Goal: Task Accomplishment & Management: Manage account settings

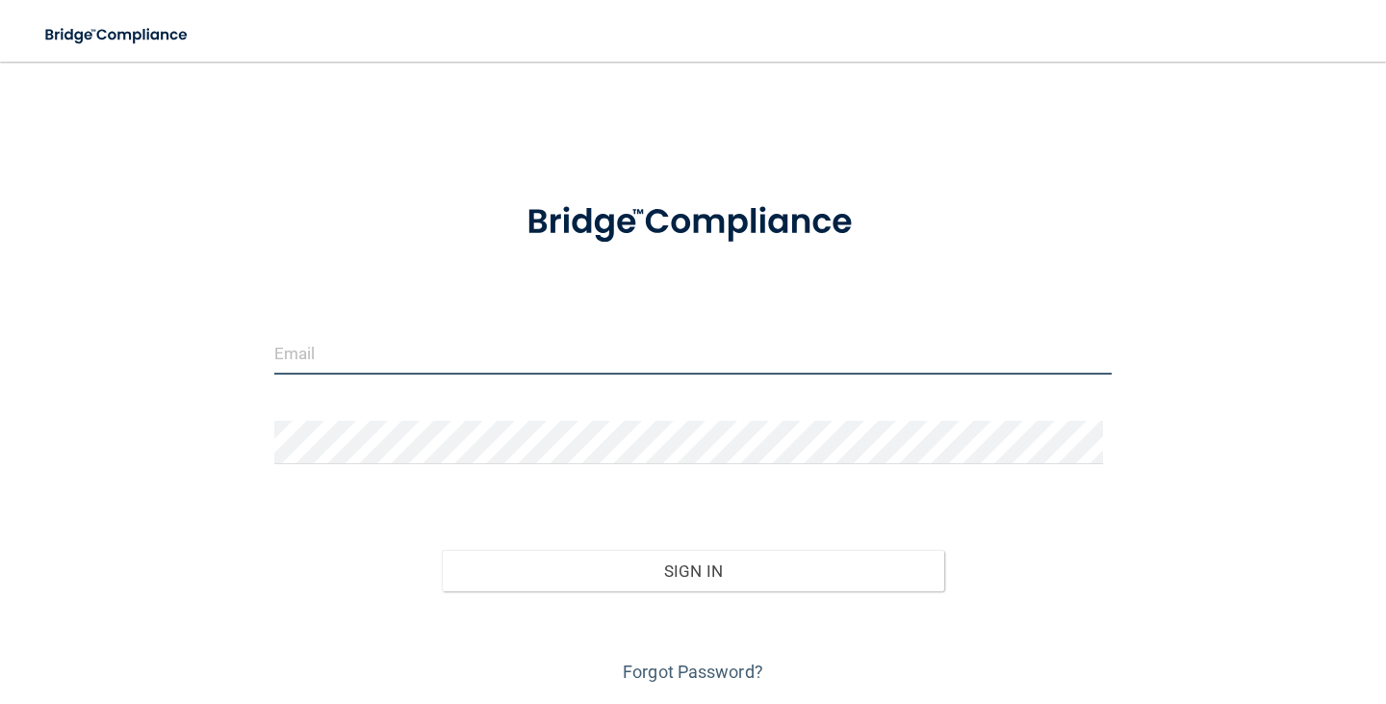
click at [434, 356] on input "email" at bounding box center [693, 352] width 838 height 43
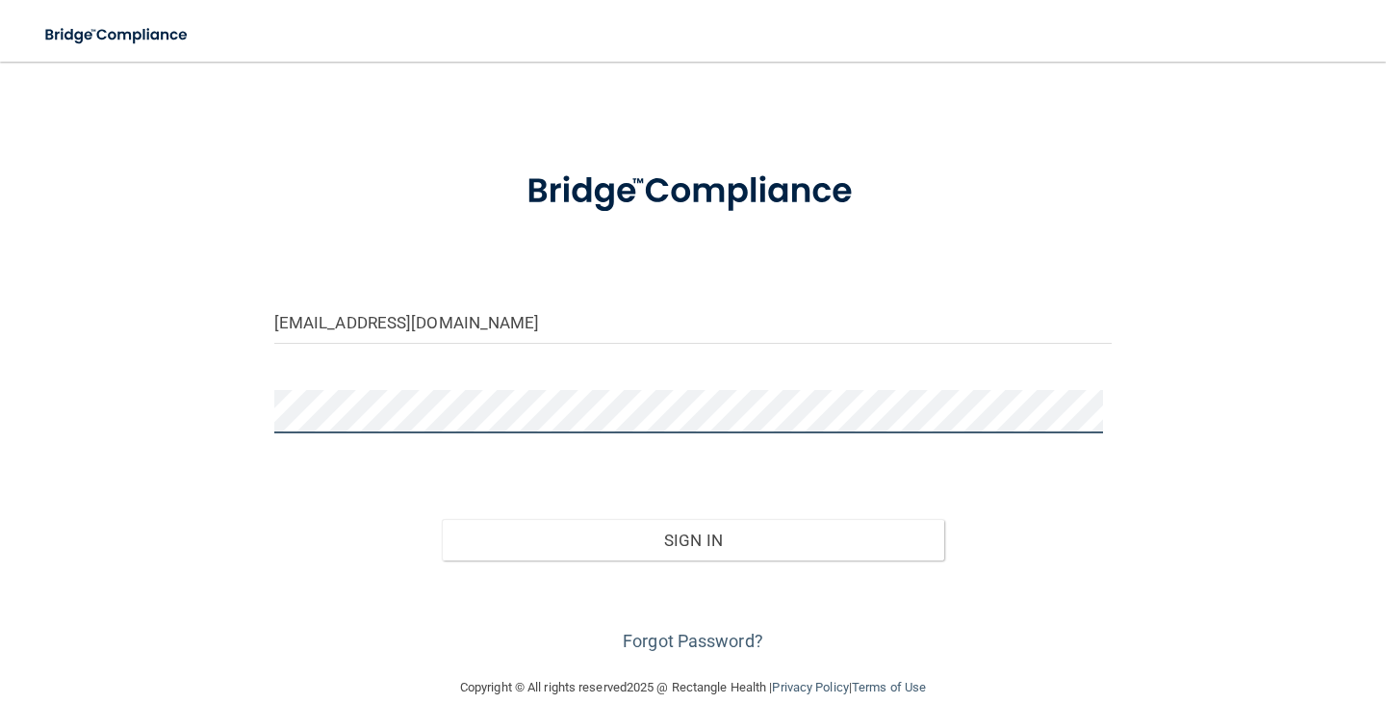
scroll to position [60, 0]
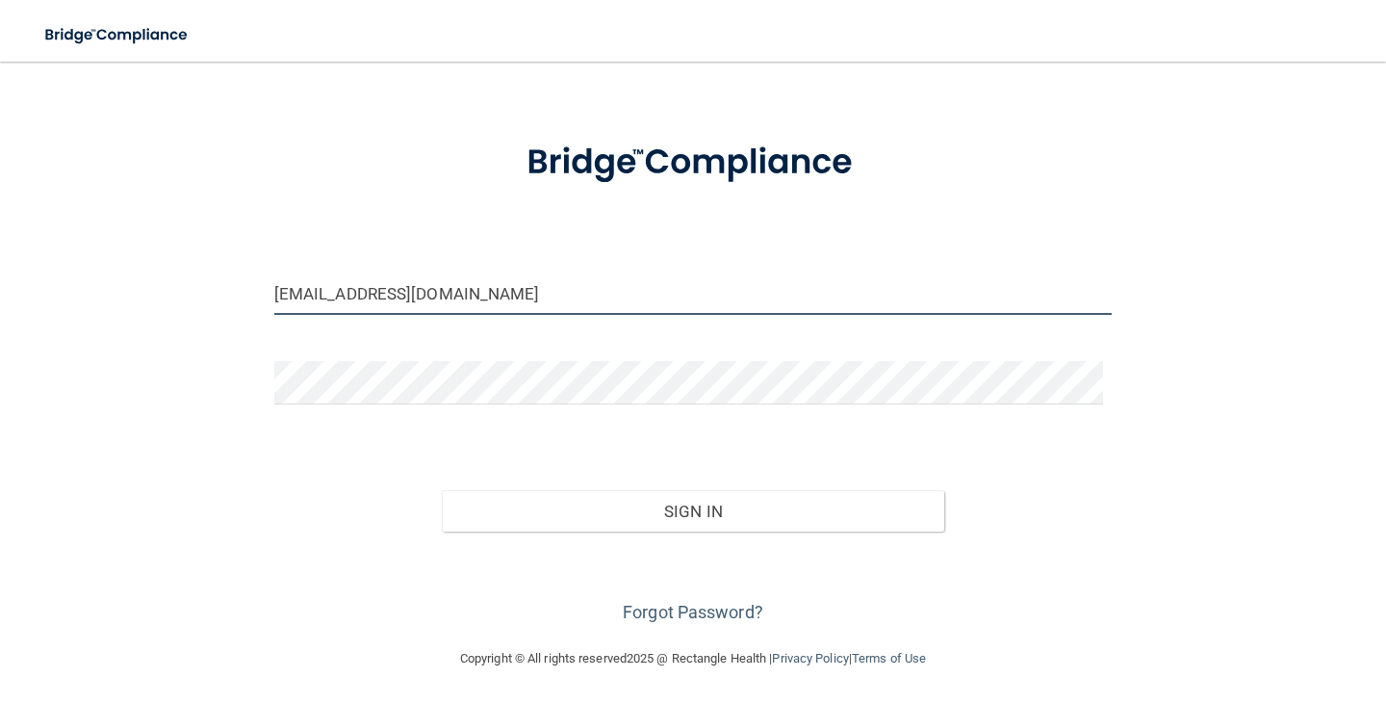
click at [557, 283] on input "[EMAIL_ADDRESS][DOMAIN_NAME]" at bounding box center [693, 292] width 838 height 43
drag, startPoint x: 590, startPoint y: 291, endPoint x: 252, endPoint y: 303, distance: 338.1
click at [252, 303] on div "[EMAIL_ADDRESS][DOMAIN_NAME] Invalid email/password. You don't have permission …" at bounding box center [693, 324] width 1309 height 606
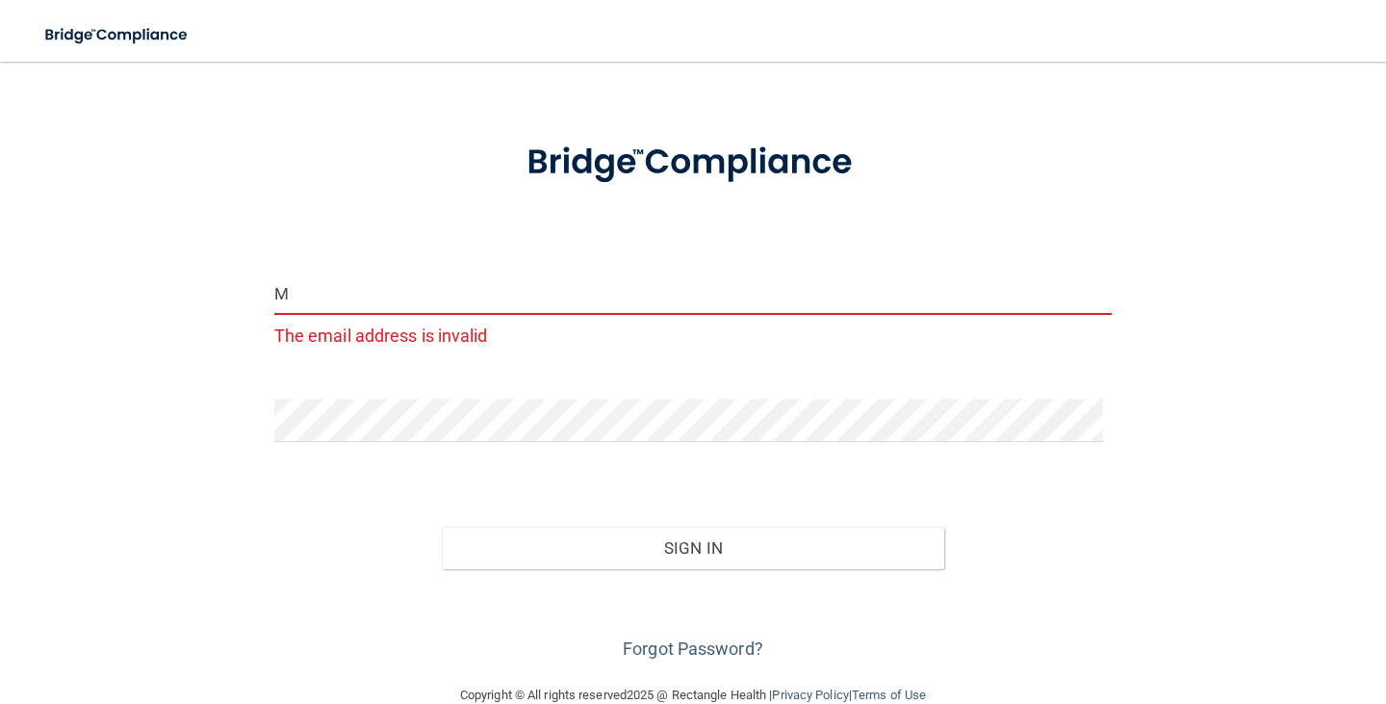
type input "M"
click at [852, 387] on form "M The email address is invalid Invalid email/password. You don't have permissio…" at bounding box center [693, 390] width 838 height 547
click at [352, 292] on input "M" at bounding box center [693, 292] width 838 height 43
type input "[EMAIL_ADDRESS][DOMAIN_NAME]"
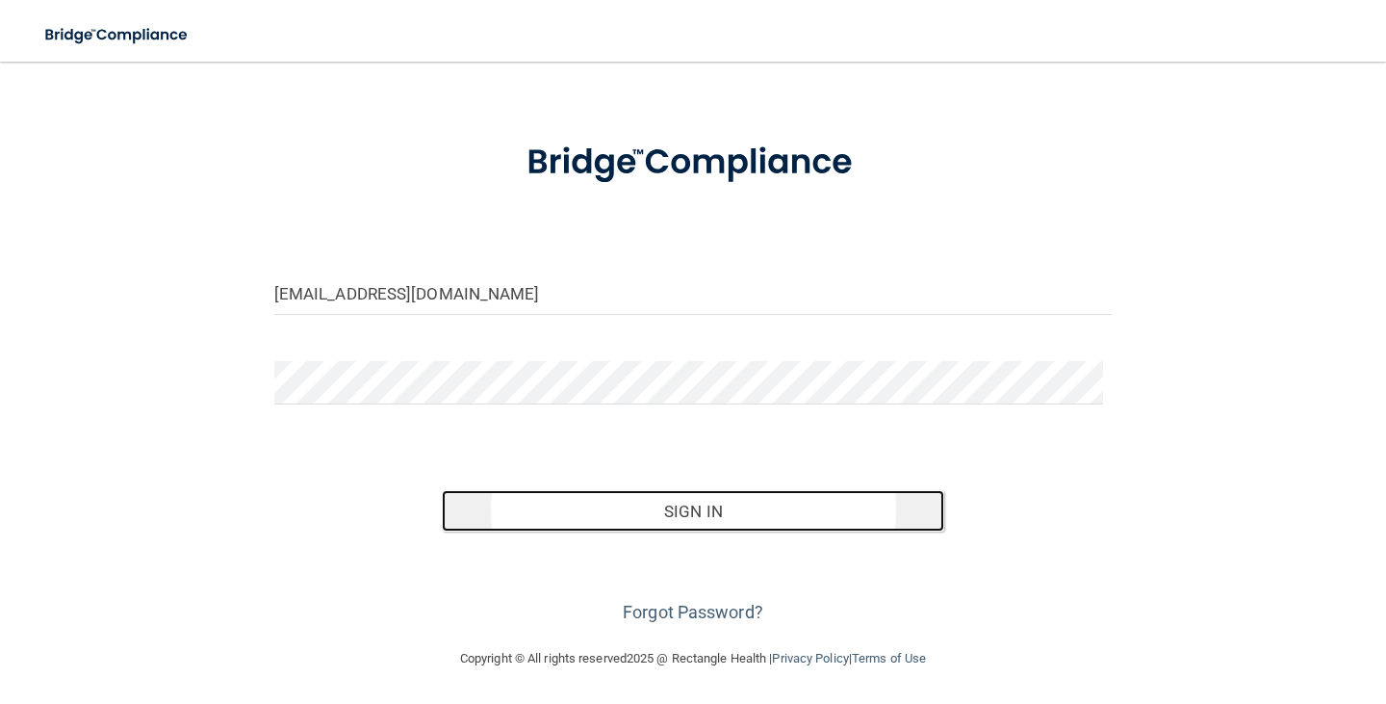
click at [690, 508] on button "Sign In" at bounding box center [693, 511] width 503 height 42
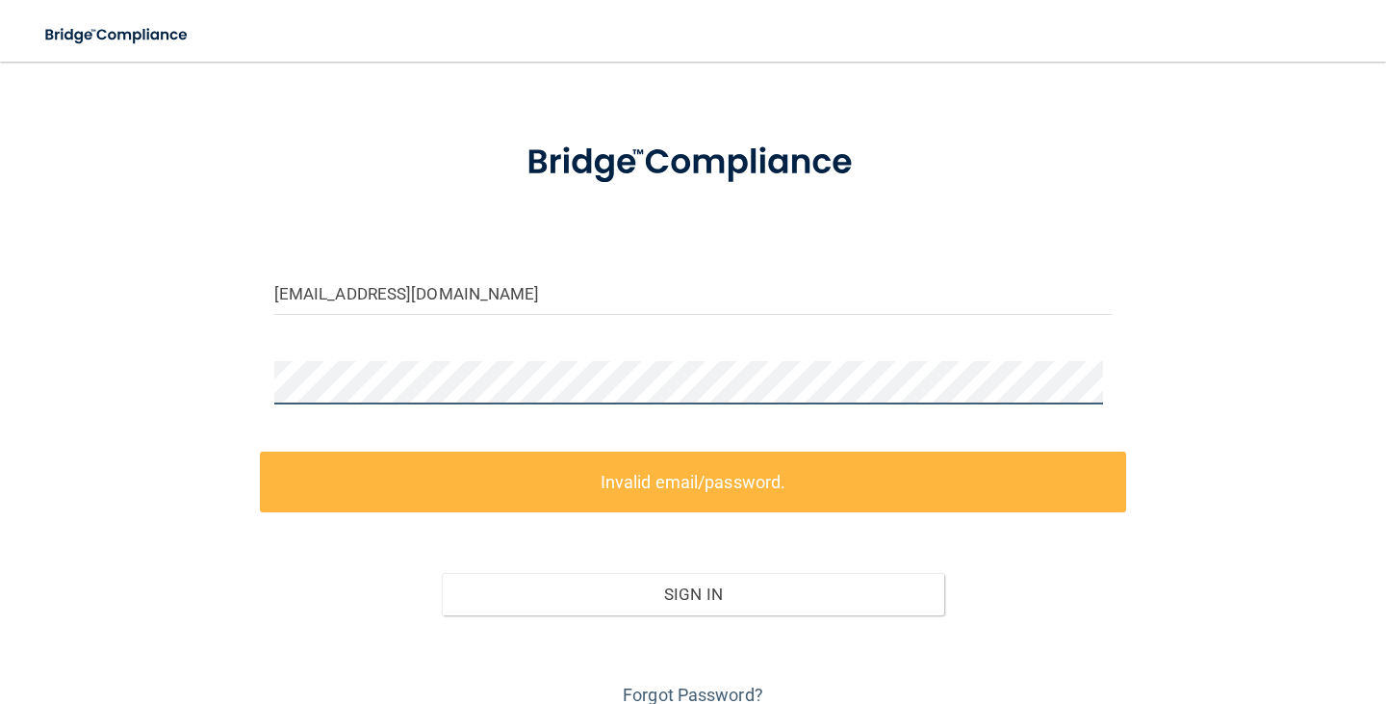
click at [228, 377] on div "[EMAIL_ADDRESS][DOMAIN_NAME] Invalid email/password. You don't have permission …" at bounding box center [693, 365] width 1309 height 689
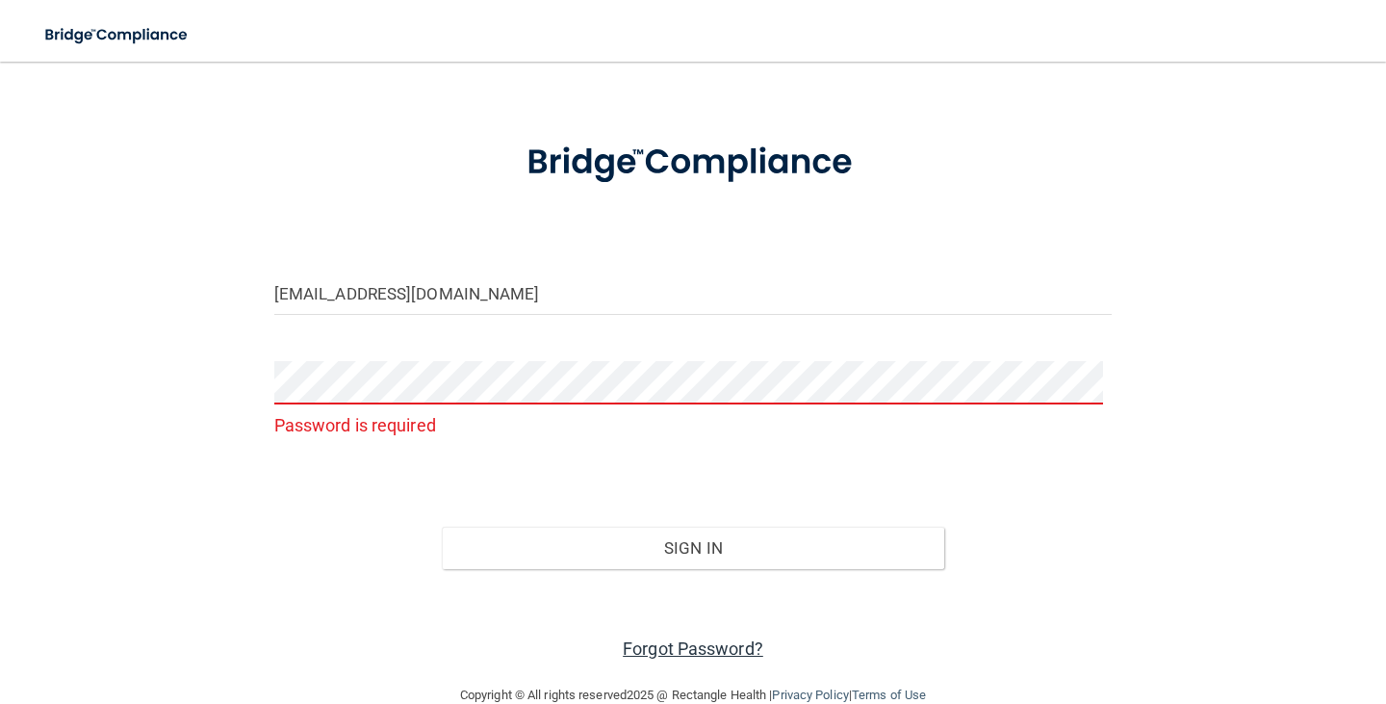
click at [702, 646] on link "Forgot Password?" at bounding box center [693, 648] width 141 height 20
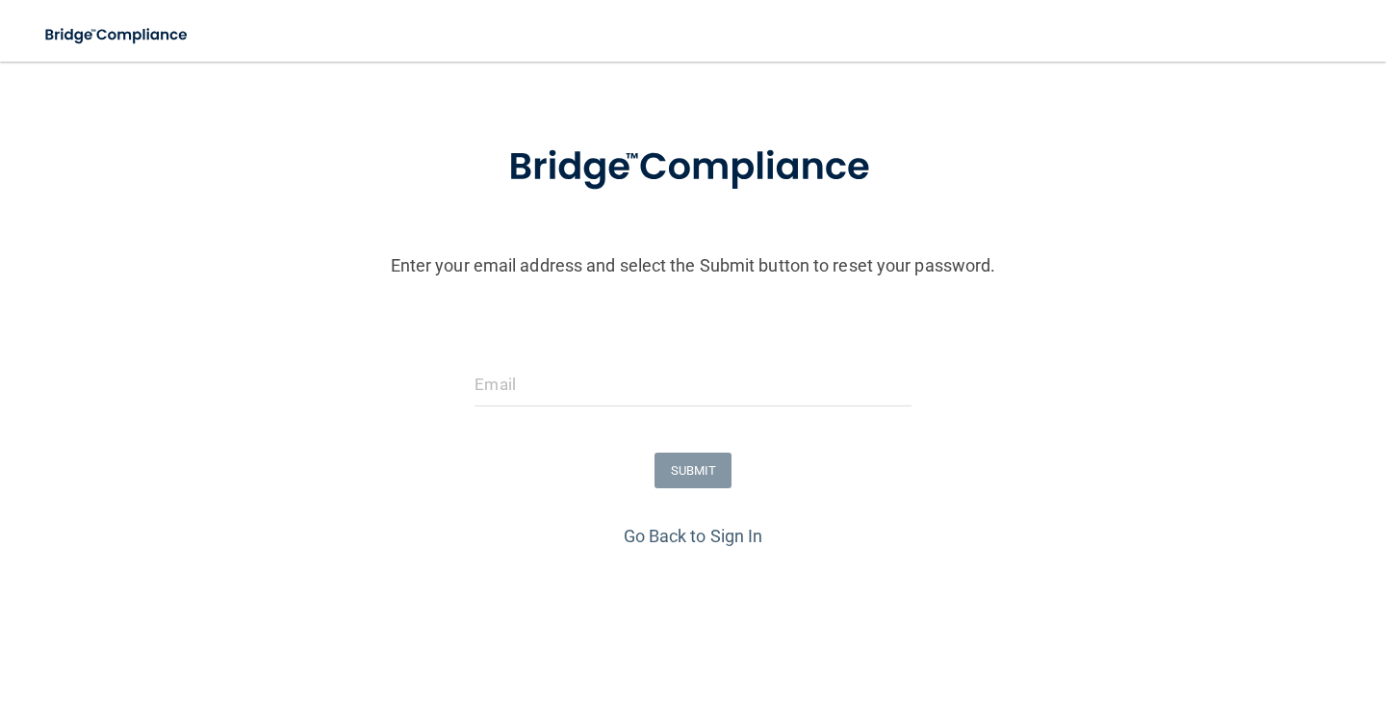
scroll to position [77, 0]
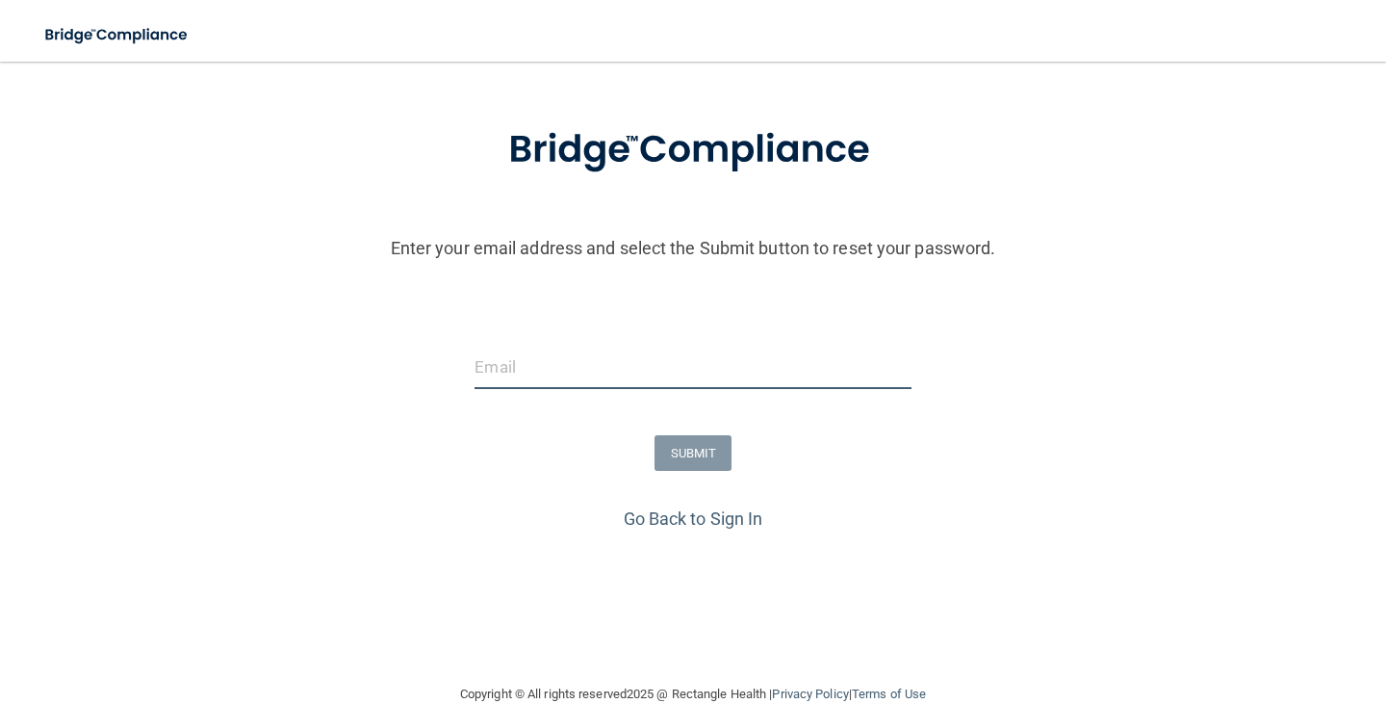
click at [522, 367] on input "email" at bounding box center [693, 367] width 436 height 43
type input "[EMAIL_ADDRESS][DOMAIN_NAME]"
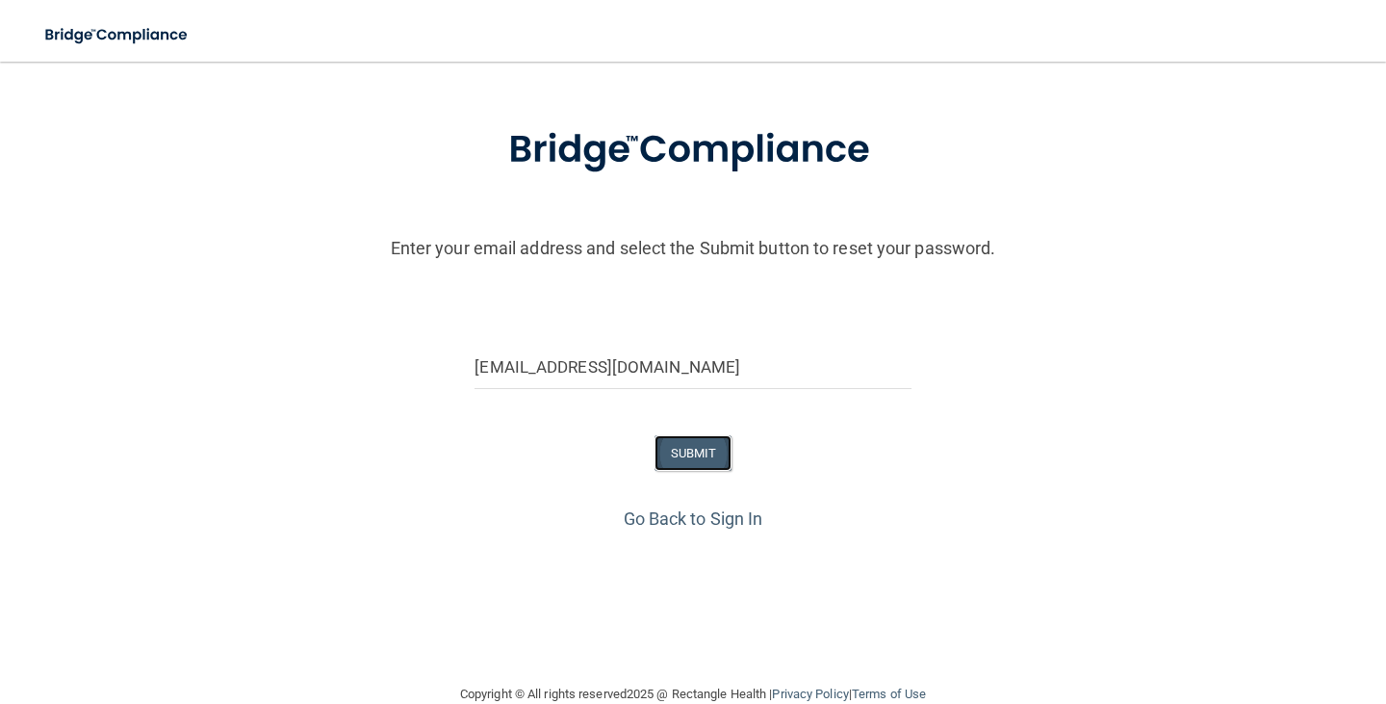
click at [677, 443] on button "SUBMIT" at bounding box center [694, 453] width 78 height 36
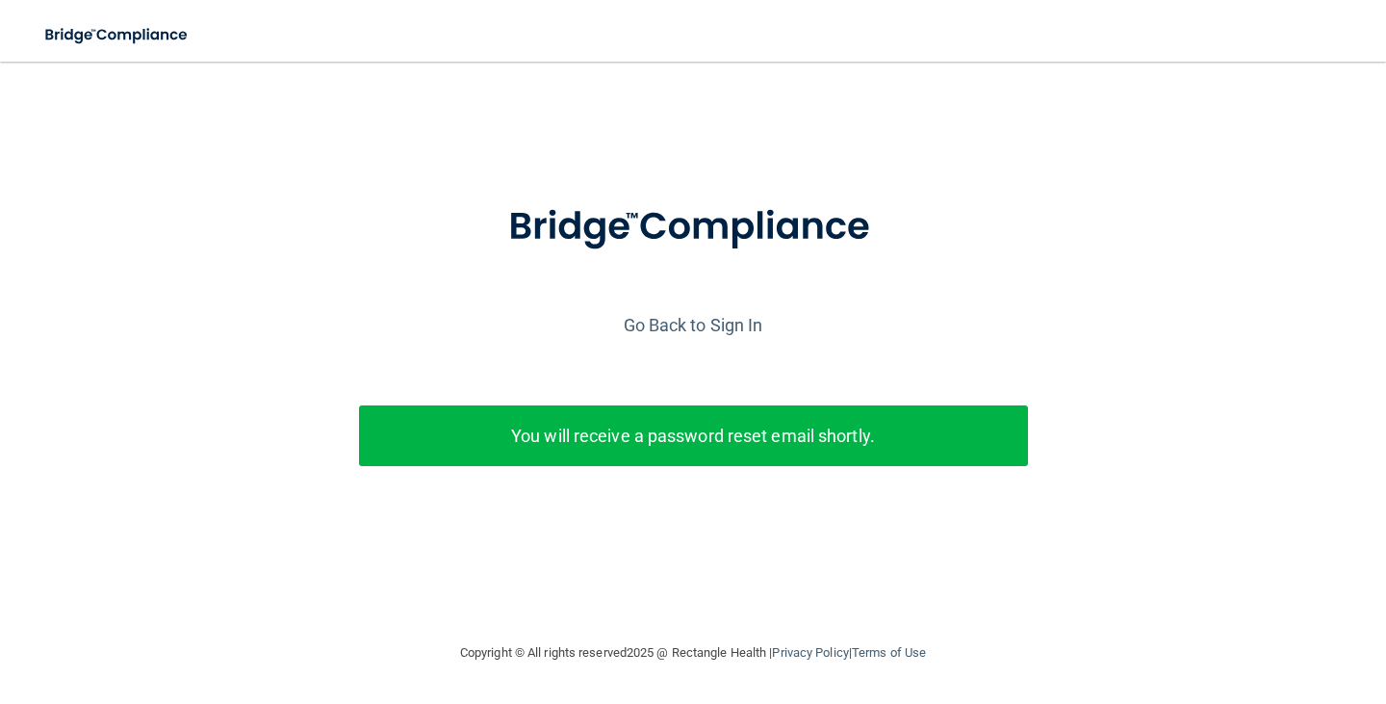
scroll to position [0, 0]
click at [120, 35] on img at bounding box center [117, 34] width 177 height 39
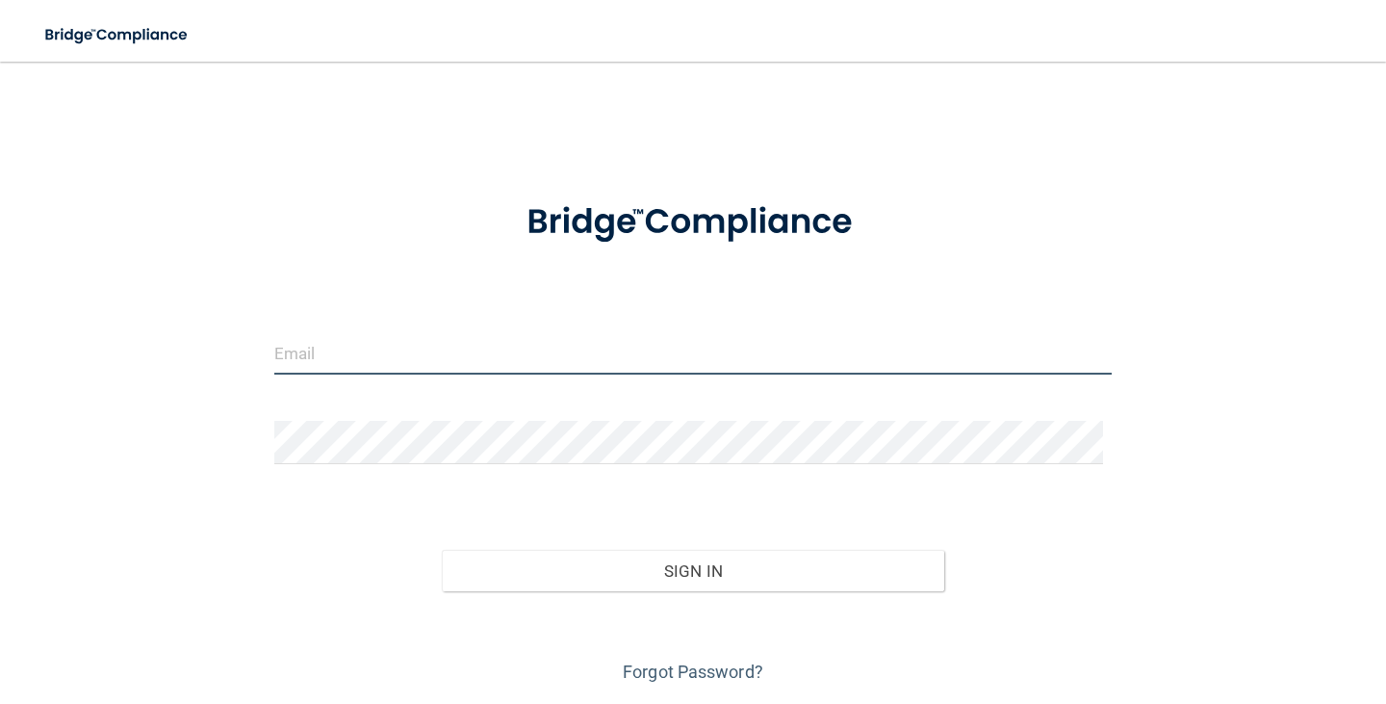
click at [307, 360] on input "email" at bounding box center [693, 352] width 838 height 43
type input "[EMAIL_ADDRESS][DOMAIN_NAME]"
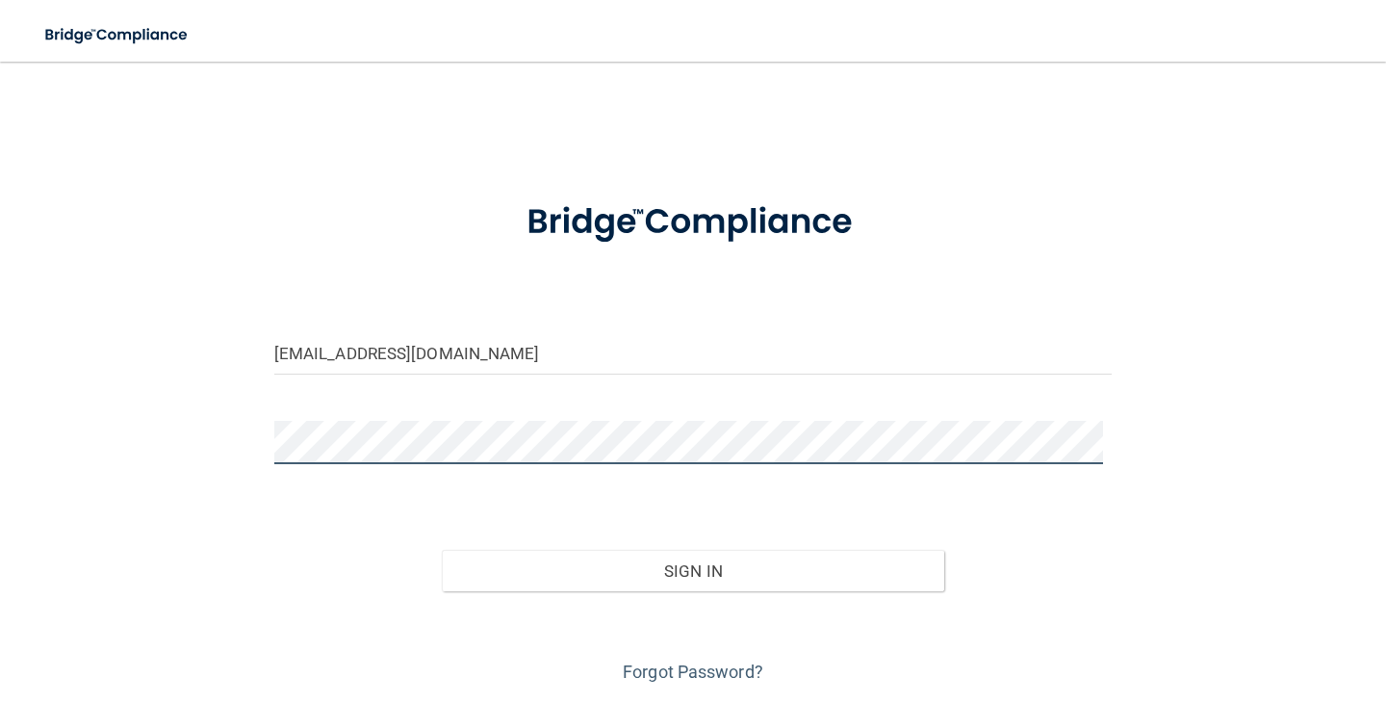
click at [442, 550] on button "Sign In" at bounding box center [693, 571] width 503 height 42
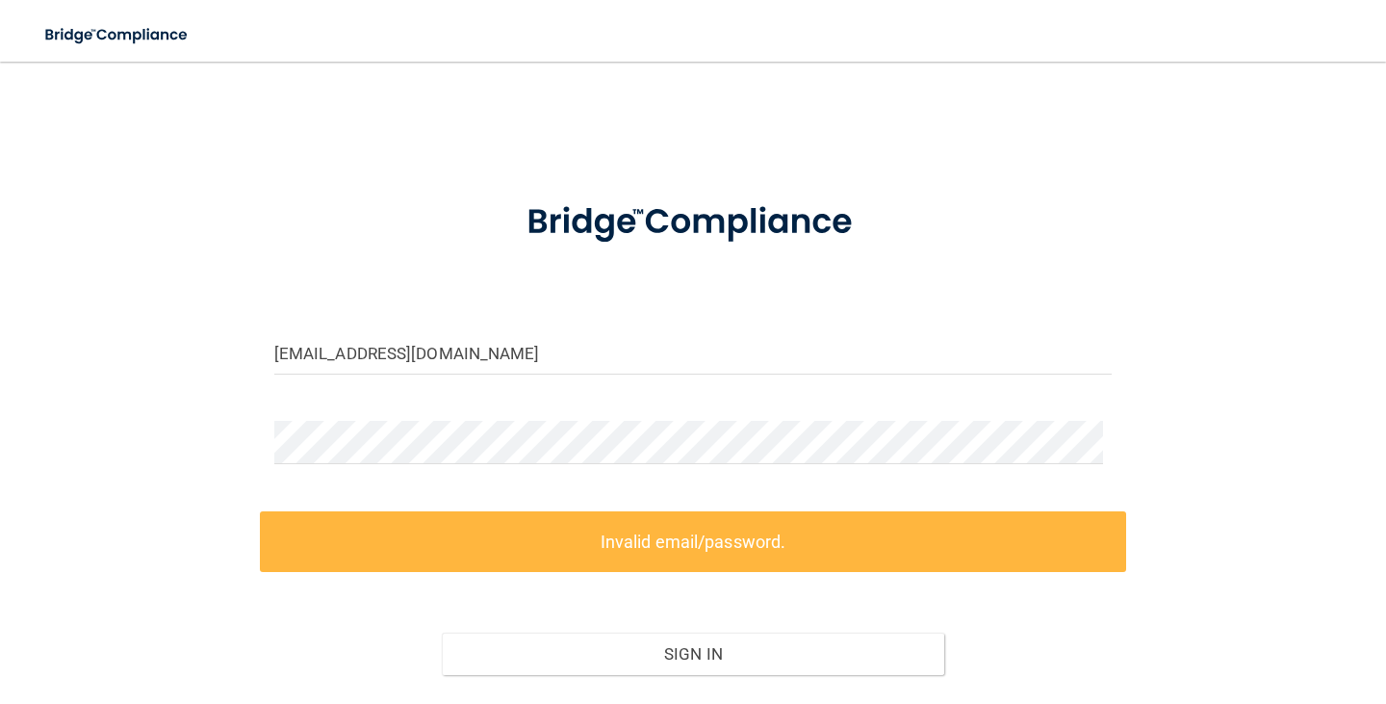
click at [740, 544] on label "Invalid email/password." at bounding box center [693, 541] width 866 height 61
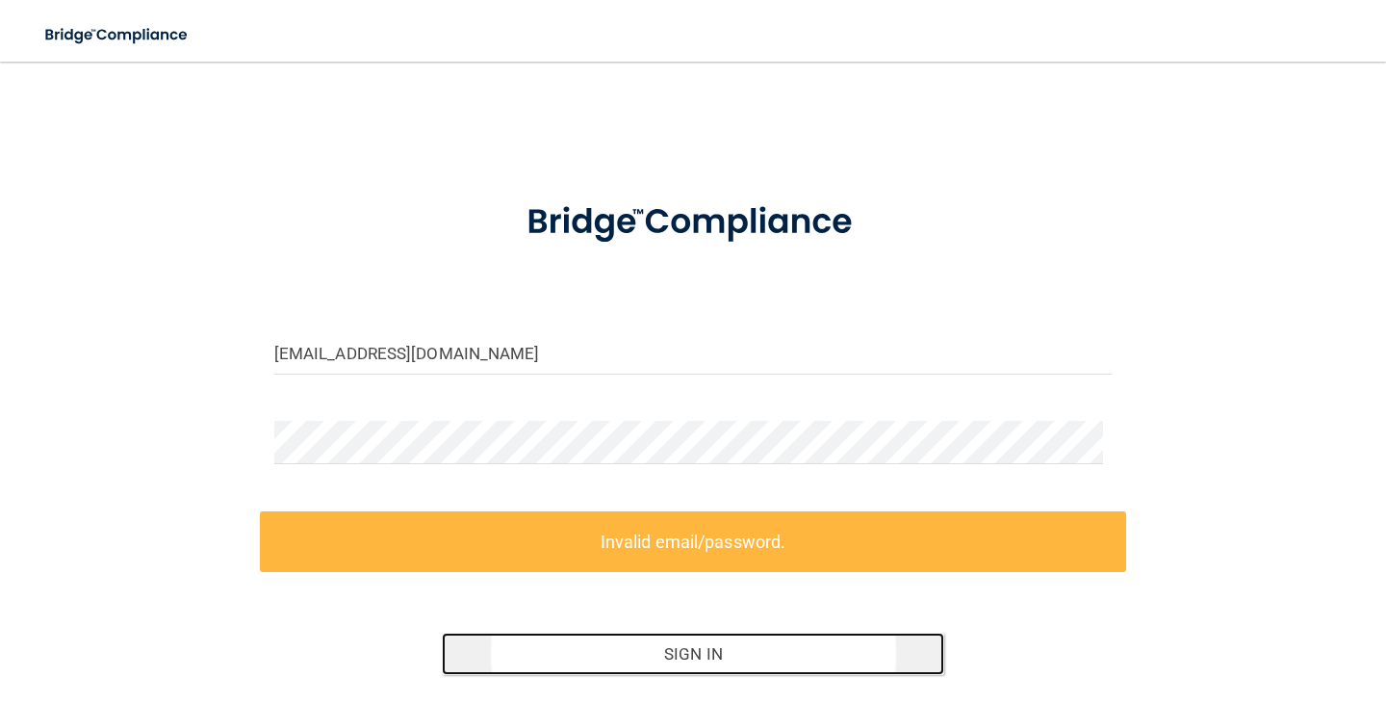
click at [697, 653] on button "Sign In" at bounding box center [693, 653] width 503 height 42
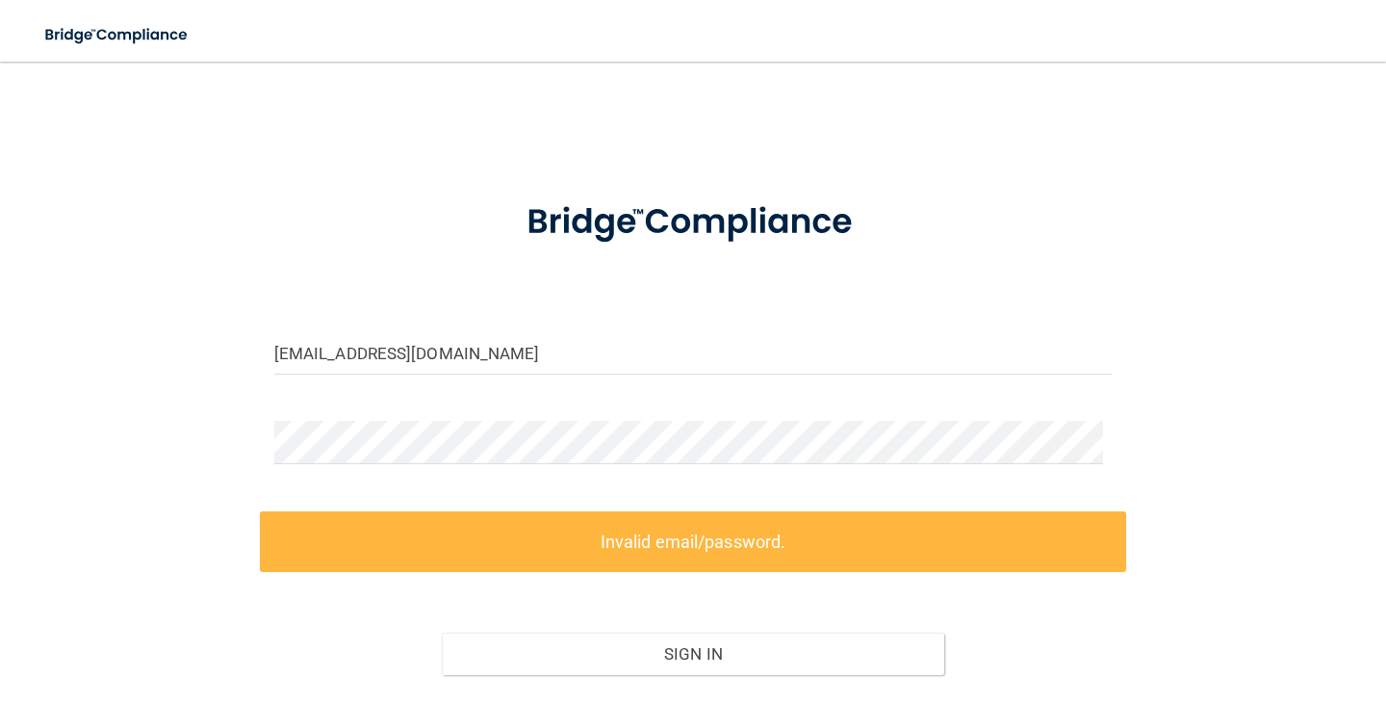
click at [1004, 186] on div at bounding box center [693, 222] width 866 height 90
